Goal: Find specific page/section: Find specific page/section

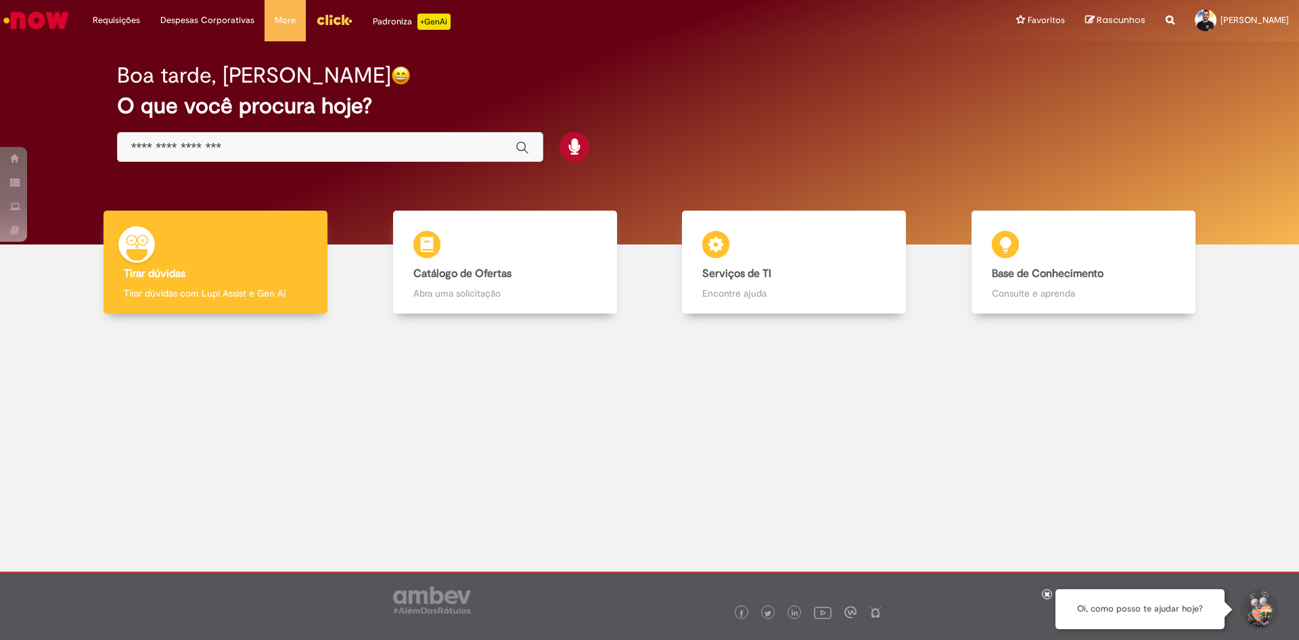
click at [160, 145] on input "Basta digitar aqui" at bounding box center [316, 148] width 371 height 16
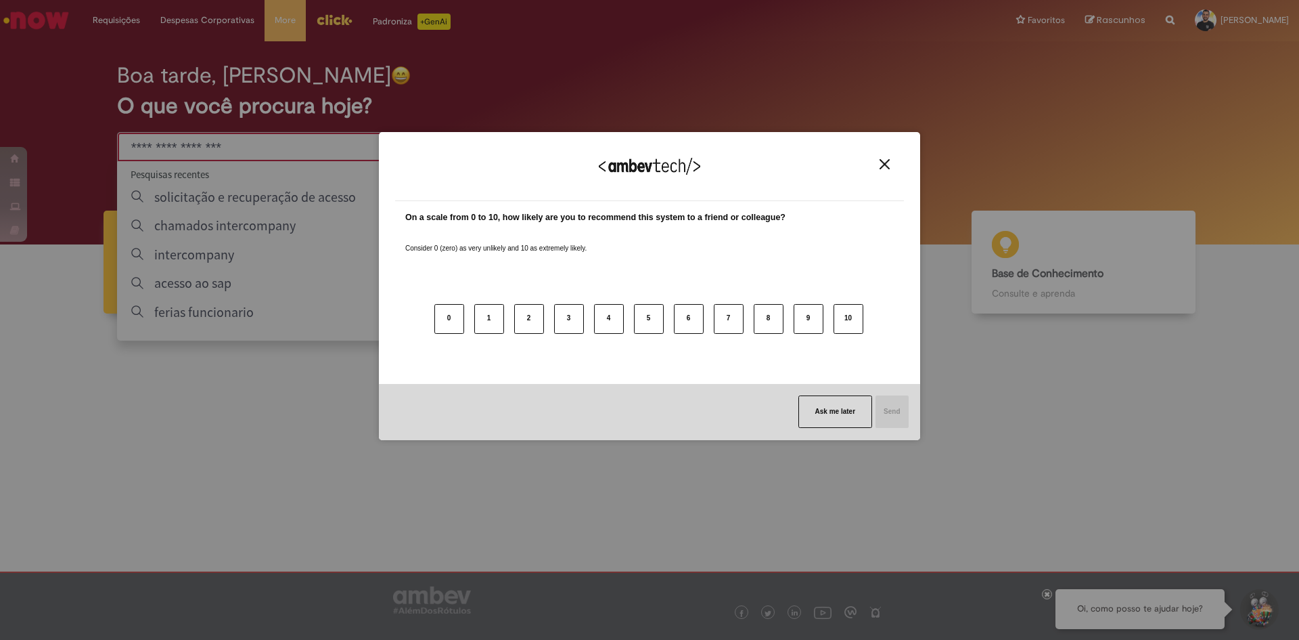
drag, startPoint x: 887, startPoint y: 171, endPoint x: 885, endPoint y: 162, distance: 9.2
click at [887, 168] on div "We appreciate your feedback!" at bounding box center [649, 174] width 509 height 53
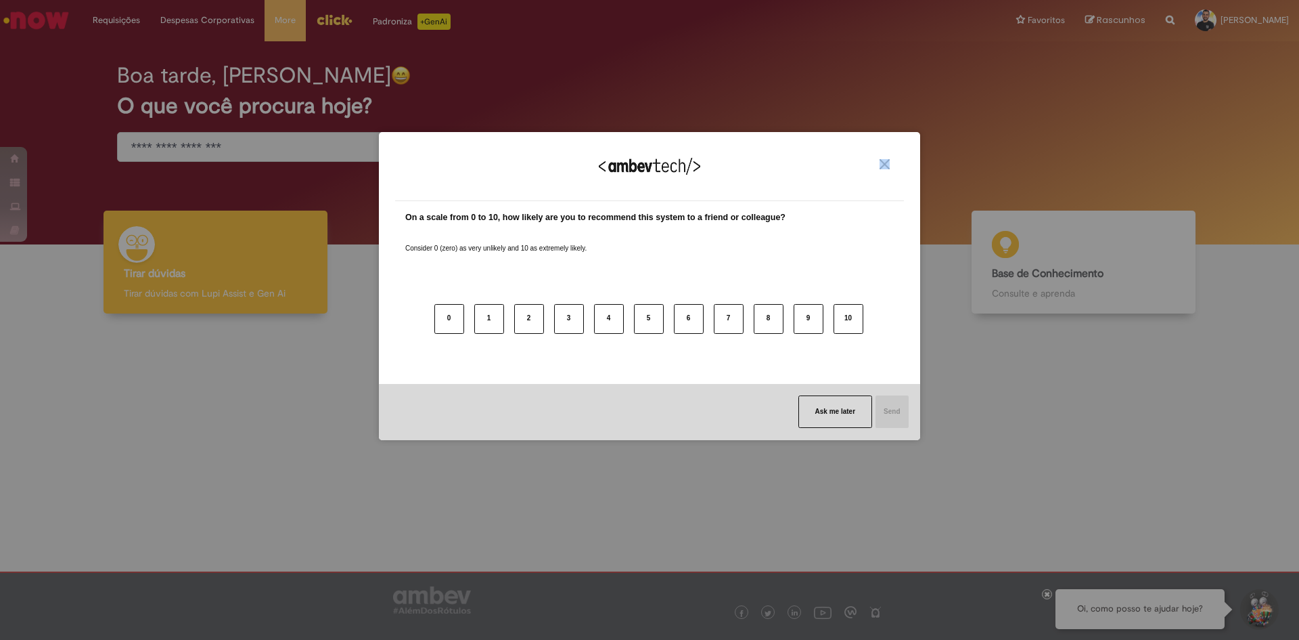
click at [885, 162] on img "Close" at bounding box center [885, 164] width 10 height 10
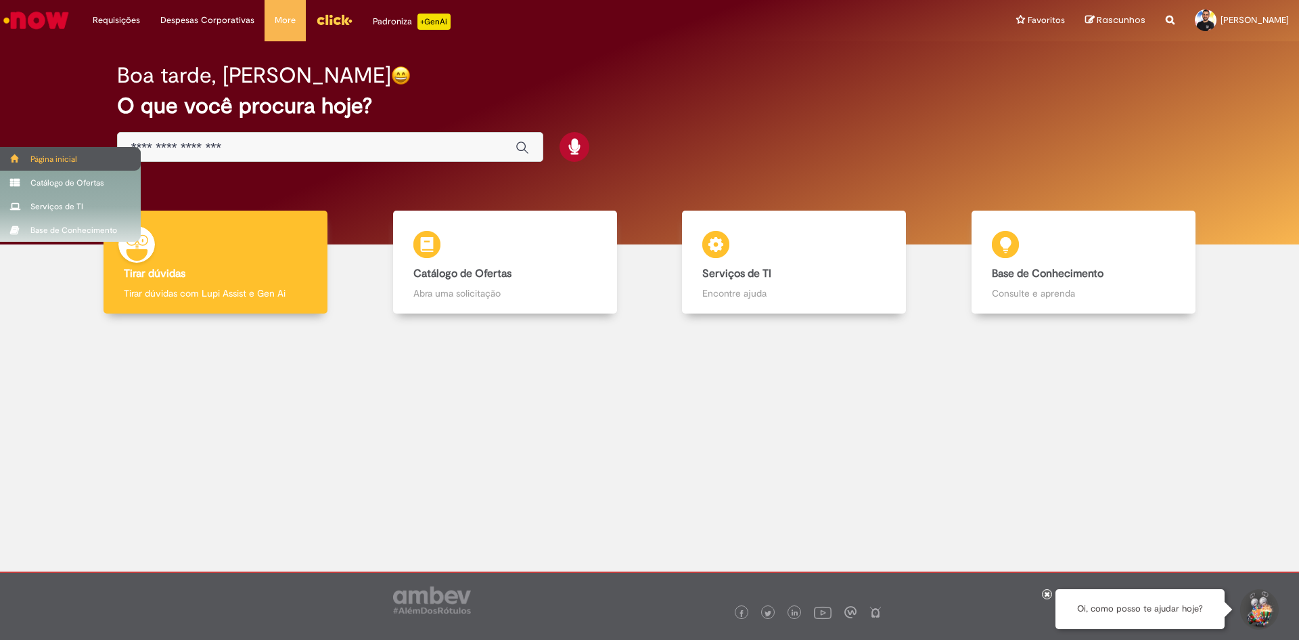
click at [48, 160] on div "Página inicial" at bounding box center [70, 159] width 141 height 24
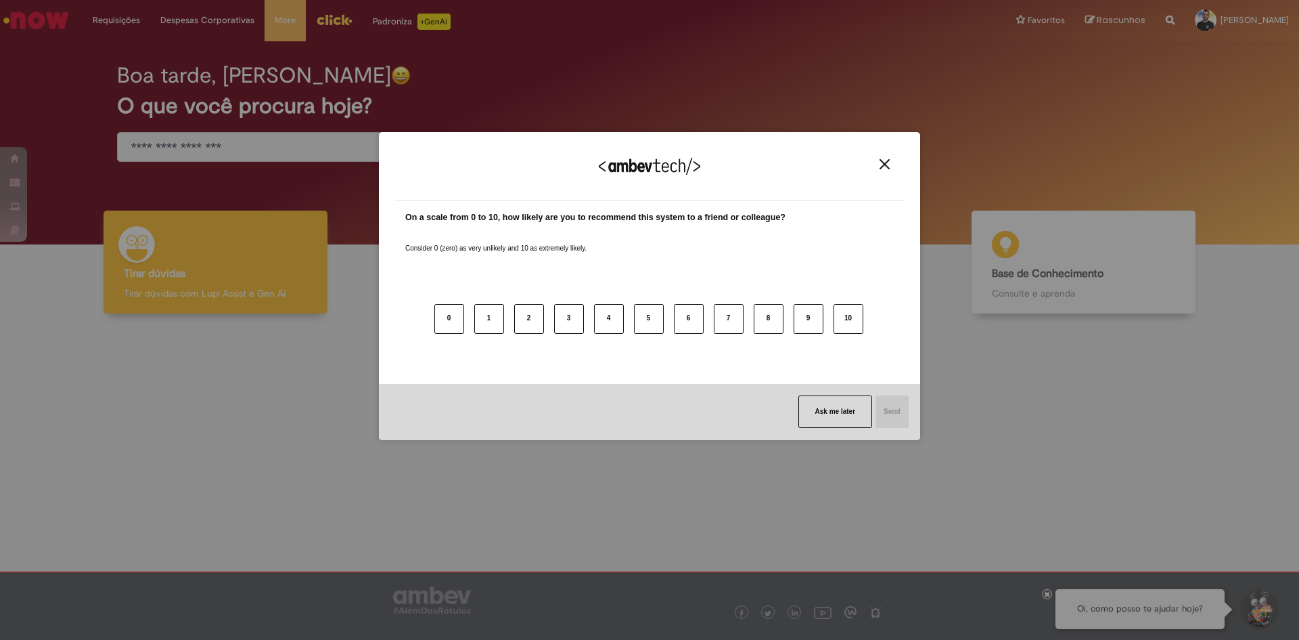
click at [887, 160] on img "Close" at bounding box center [885, 164] width 10 height 10
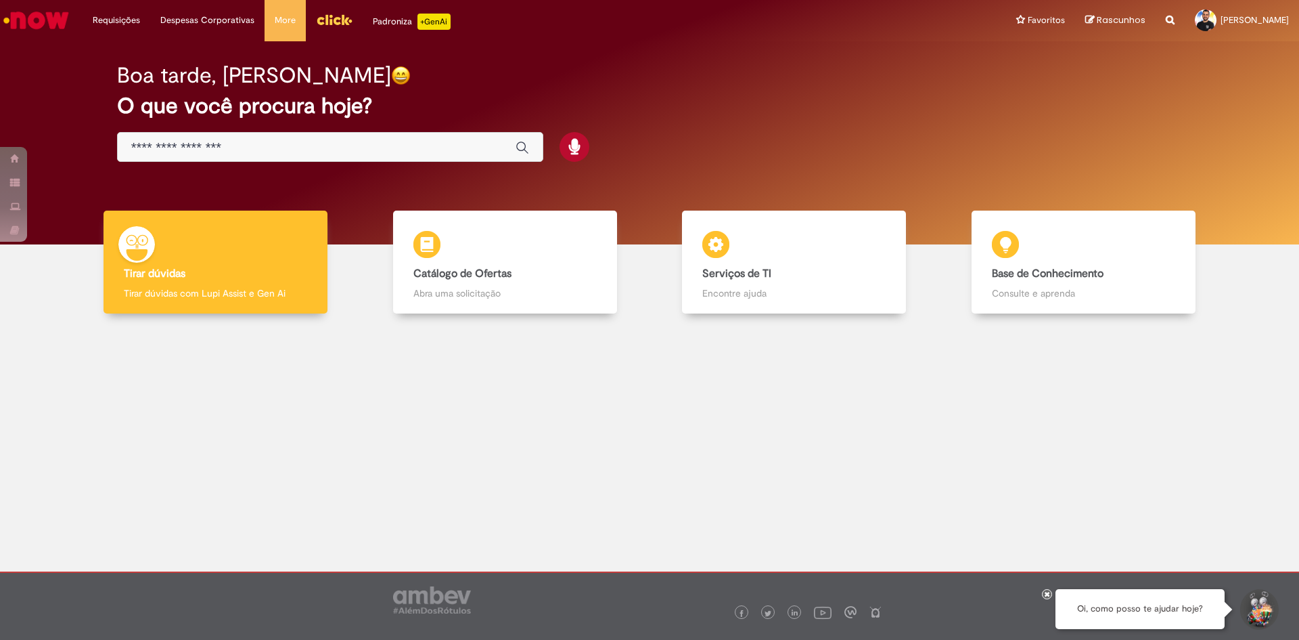
click at [797, 93] on div "Boa tarde, [PERSON_NAME] O que você procura hoje?" at bounding box center [649, 112] width 1113 height 115
click at [728, 143] on div "Boa tarde, [PERSON_NAME] O que você procura hoje?" at bounding box center [649, 112] width 1113 height 115
